Goal: Transaction & Acquisition: Purchase product/service

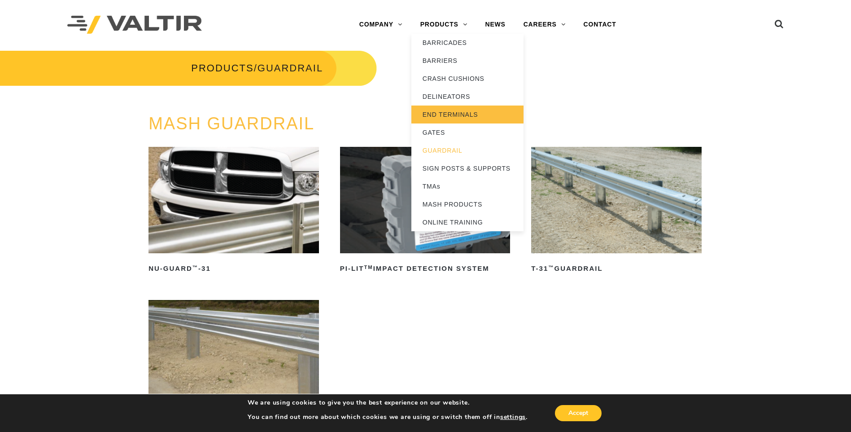
click at [442, 113] on link "END TERMINALS" at bounding box center [467, 114] width 112 height 18
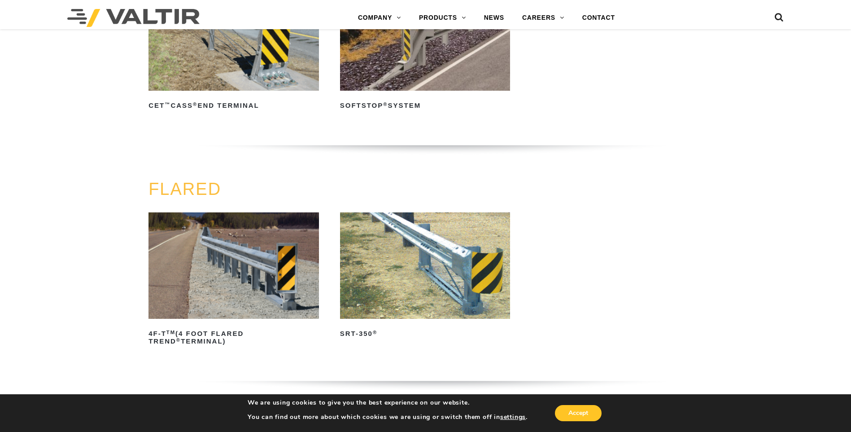
scroll to position [807, 0]
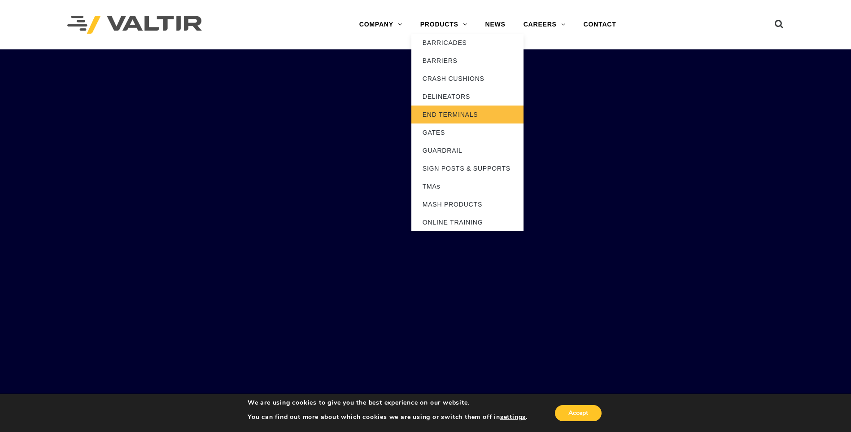
click at [441, 113] on link "END TERMINALS" at bounding box center [467, 114] width 112 height 18
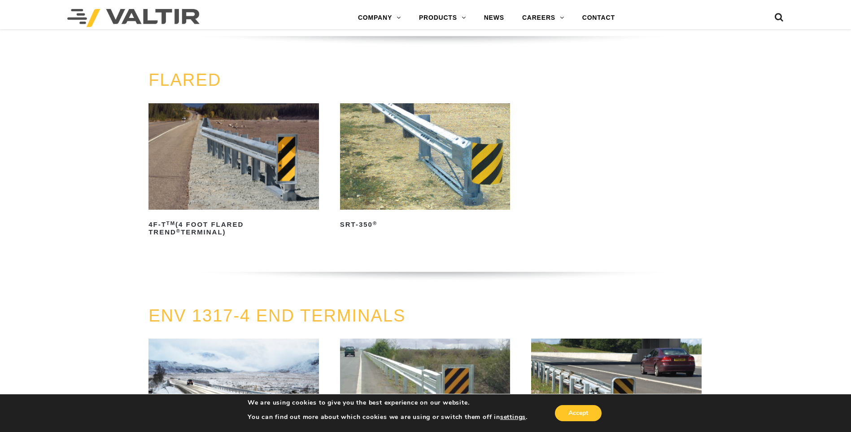
scroll to position [897, 0]
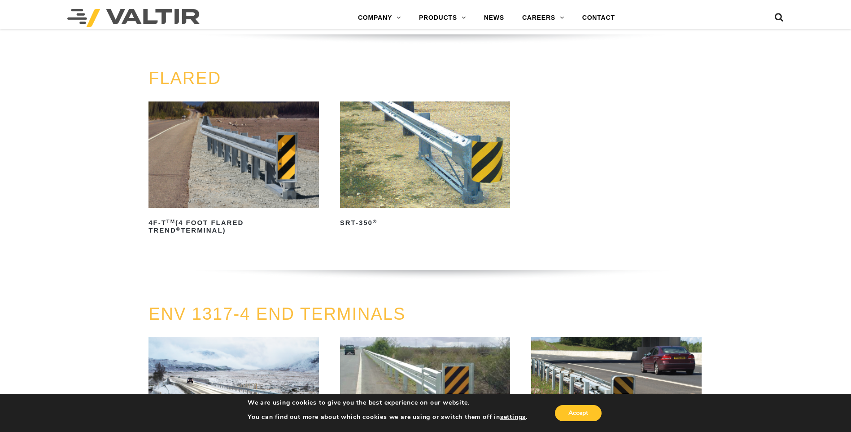
click at [424, 164] on img at bounding box center [425, 154] width 170 height 106
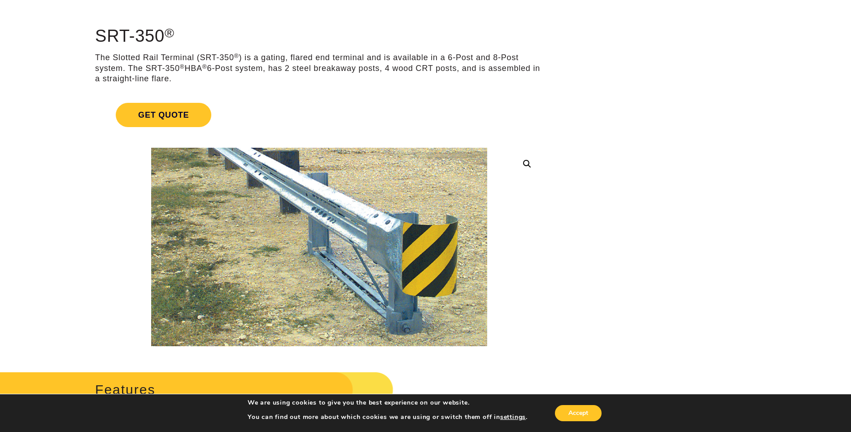
scroll to position [90, 0]
